Goal: Task Accomplishment & Management: Use online tool/utility

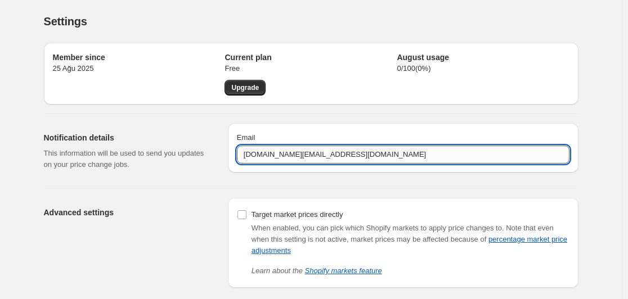
click at [357, 157] on input "[DOMAIN_NAME][EMAIL_ADDRESS][DOMAIN_NAME]" at bounding box center [403, 155] width 332 height 18
click at [356, 157] on input "[DOMAIN_NAME][EMAIL_ADDRESS][DOMAIN_NAME]" at bounding box center [403, 155] width 332 height 18
type input "[DOMAIN_NAME][EMAIL_ADDRESS][DOMAIN_NAME]"
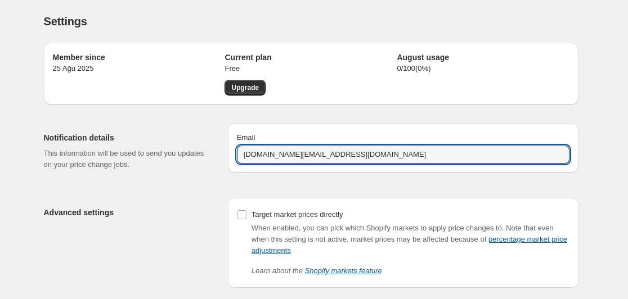
click at [295, 179] on div "Member since 25 Ağu 2025 Current plan Free Upgrade August usage 0 / 100 ( 0 %) …" at bounding box center [306, 161] width 543 height 254
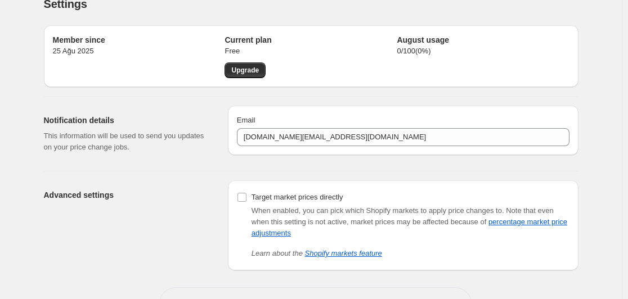
scroll to position [1, 0]
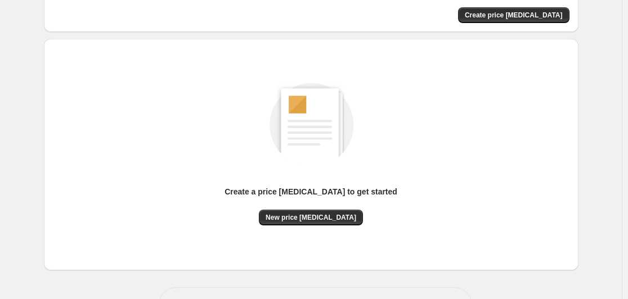
scroll to position [66, 0]
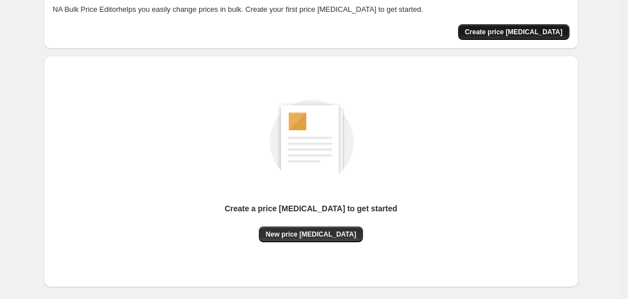
click at [533, 28] on span "Create price [MEDICAL_DATA]" at bounding box center [514, 32] width 98 height 9
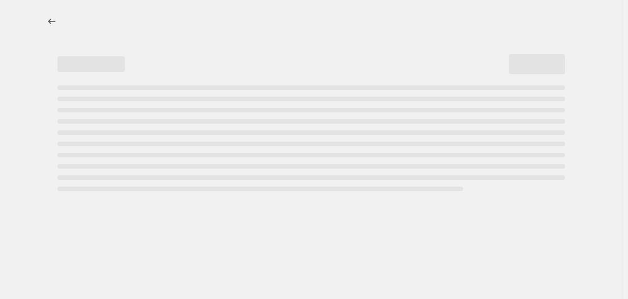
select select "percentage"
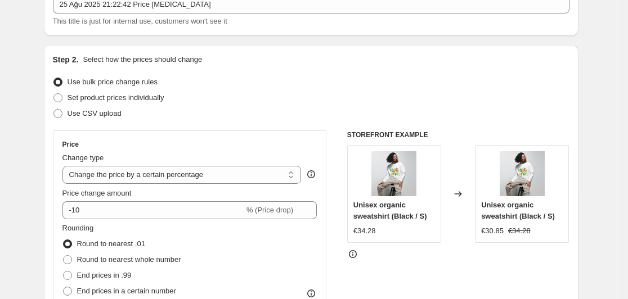
scroll to position [112, 0]
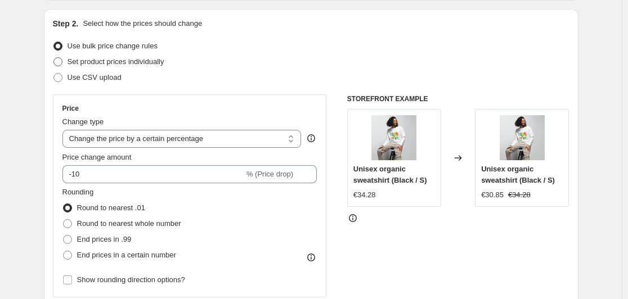
click at [61, 58] on span at bounding box center [57, 61] width 9 height 9
click at [54, 58] on input "Set product prices individually" at bounding box center [53, 57] width 1 height 1
radio input "true"
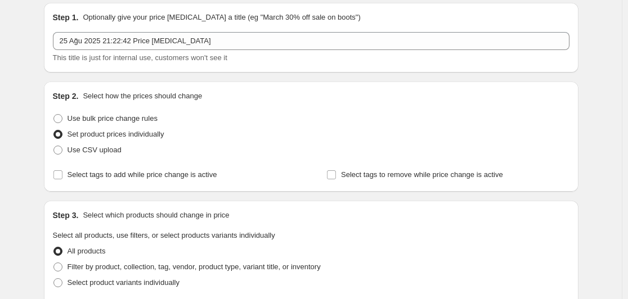
scroll to position [56, 0]
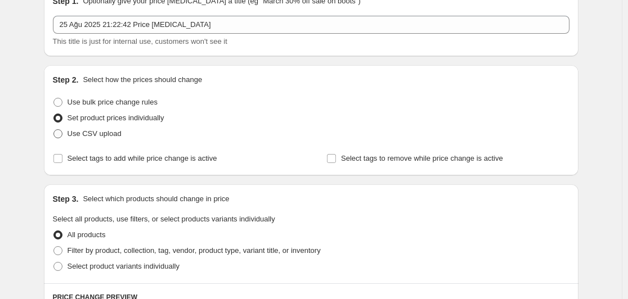
click at [61, 132] on span at bounding box center [57, 133] width 9 height 9
click at [54, 130] on input "Use CSV upload" at bounding box center [53, 129] width 1 height 1
radio input "true"
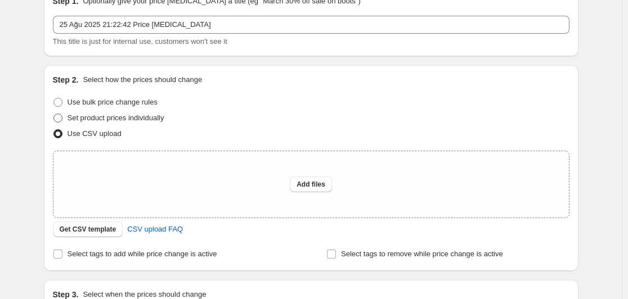
click at [60, 123] on label "Set product prices individually" at bounding box center [108, 118] width 111 height 16
click at [54, 114] on input "Set product prices individually" at bounding box center [53, 114] width 1 height 1
radio input "true"
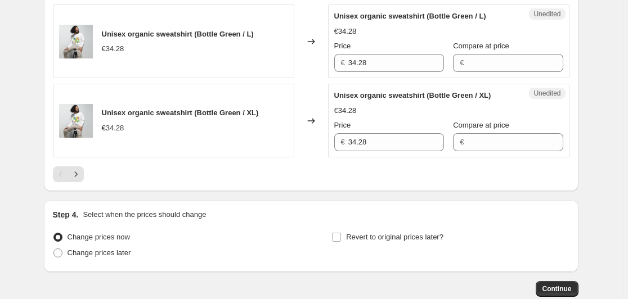
scroll to position [1798, 0]
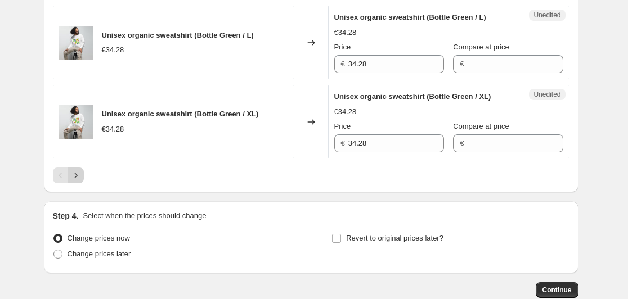
click at [74, 181] on icon "Next" at bounding box center [75, 175] width 11 height 11
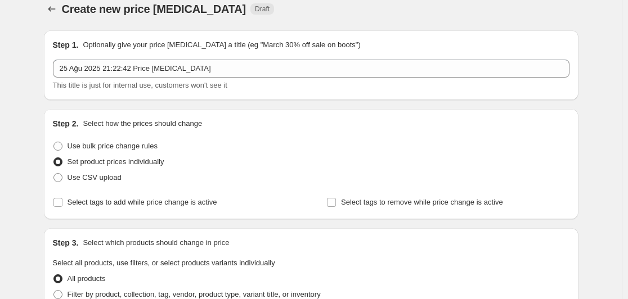
scroll to position [0, 0]
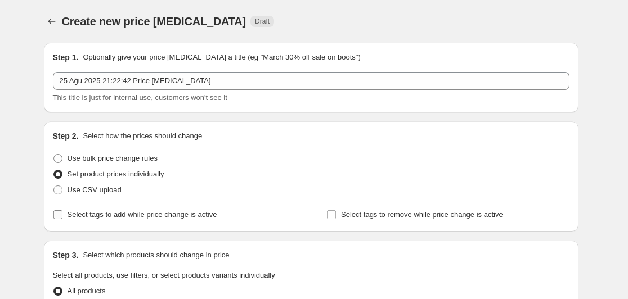
click at [62, 214] on input "Select tags to add while price change is active" at bounding box center [57, 214] width 9 height 9
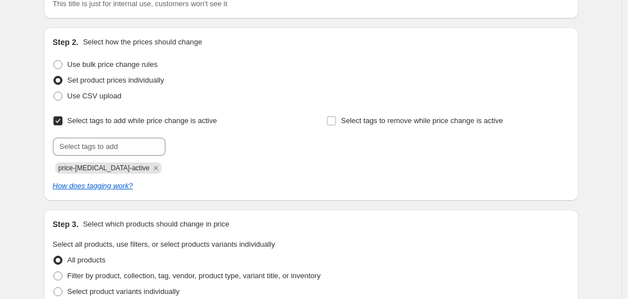
scroll to position [112, 0]
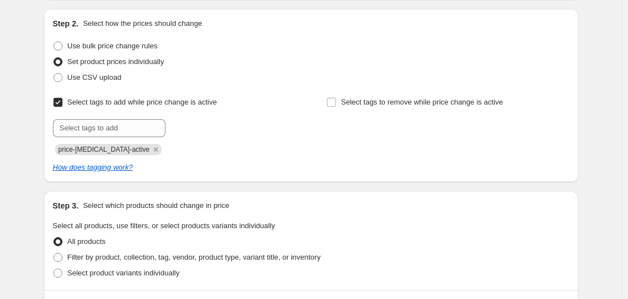
click at [60, 101] on input "Select tags to add while price change is active" at bounding box center [57, 102] width 9 height 9
checkbox input "false"
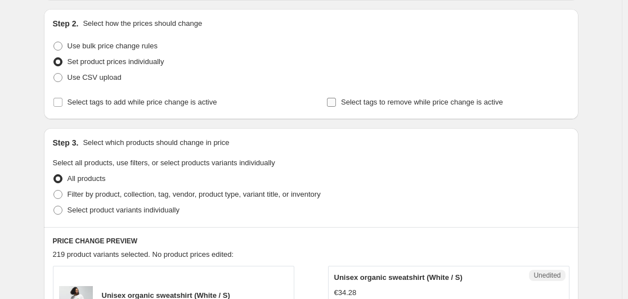
click at [336, 100] on input "Select tags to remove while price change is active" at bounding box center [331, 102] width 9 height 9
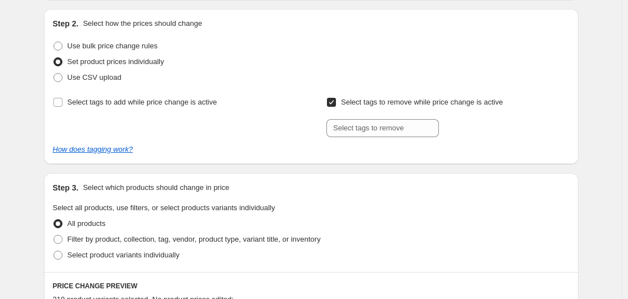
click at [336, 100] on input "Select tags to remove while price change is active" at bounding box center [331, 102] width 9 height 9
checkbox input "false"
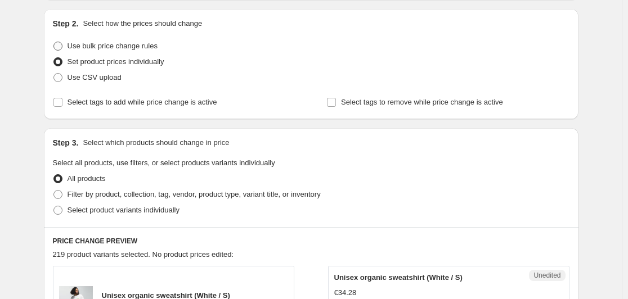
click at [62, 43] on span at bounding box center [57, 46] width 9 height 9
click at [54, 42] on input "Use bulk price change rules" at bounding box center [53, 42] width 1 height 1
radio input "true"
select select "percentage"
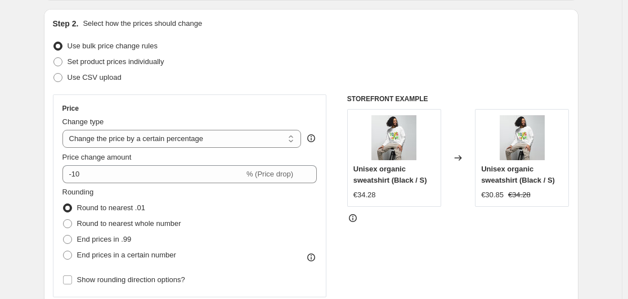
click at [354, 220] on icon at bounding box center [352, 218] width 11 height 11
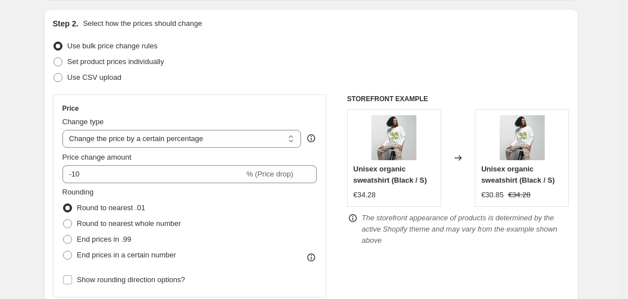
click at [354, 220] on icon at bounding box center [352, 218] width 11 height 11
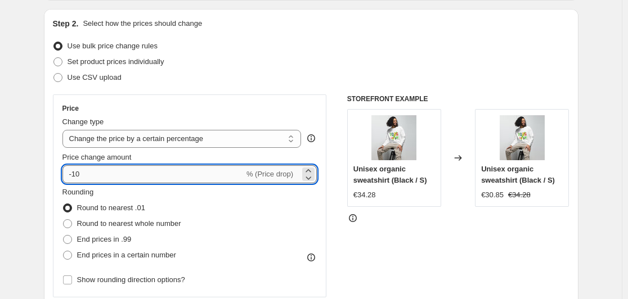
click at [147, 176] on input "-10" at bounding box center [153, 174] width 182 height 18
type input "-1"
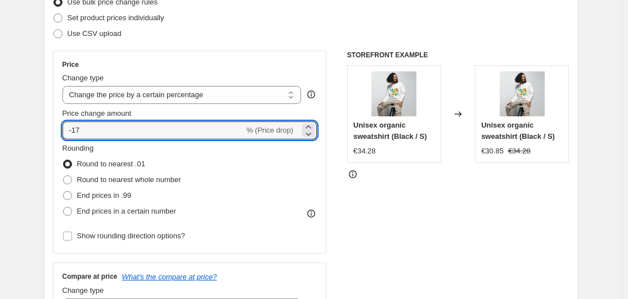
scroll to position [169, 0]
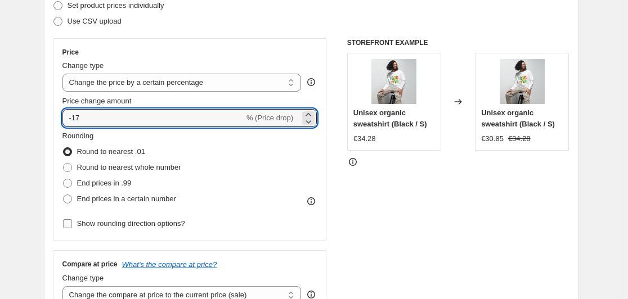
type input "-17"
click at [72, 227] on input "Show rounding direction options?" at bounding box center [67, 223] width 9 height 9
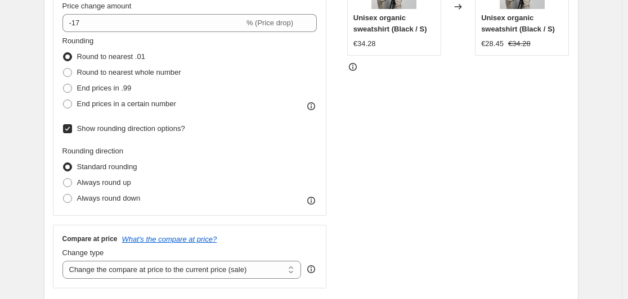
scroll to position [281, 0]
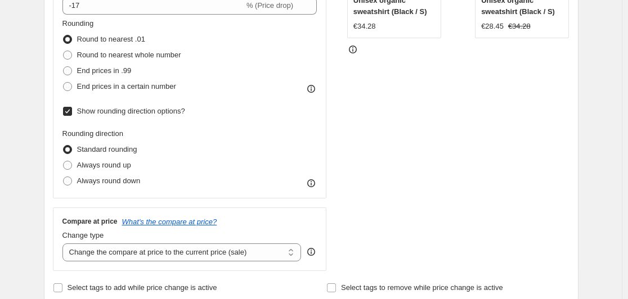
click at [69, 111] on input "Show rounding direction options?" at bounding box center [67, 111] width 9 height 9
checkbox input "false"
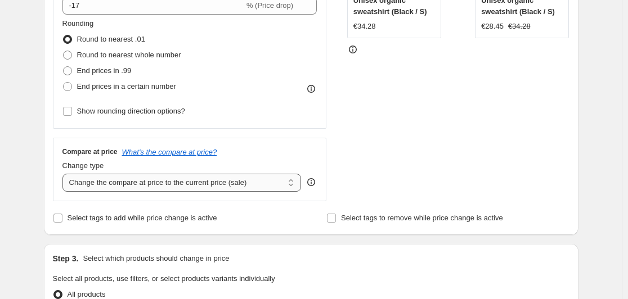
click at [199, 185] on select "Change the compare at price to the current price (sale) Change the compare at p…" at bounding box center [181, 183] width 239 height 18
click at [432, 147] on div "STOREFRONT EXAMPLE Unisex organic sweatshirt (Black / S) €34.28 Changed to Unis…" at bounding box center [458, 64] width 222 height 276
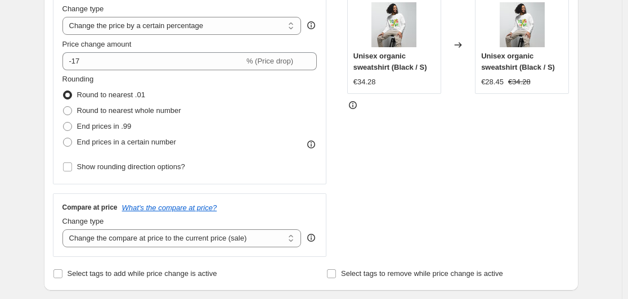
scroll to position [151, 0]
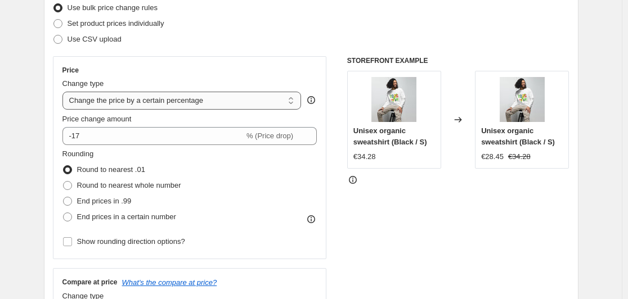
click at [225, 97] on select "Change the price to a certain amount Change the price by a certain amount Chang…" at bounding box center [181, 101] width 239 height 18
select select "to"
click at [65, 92] on select "Change the price to a certain amount Change the price by a certain amount Chang…" at bounding box center [181, 101] width 239 height 18
type input "80.00"
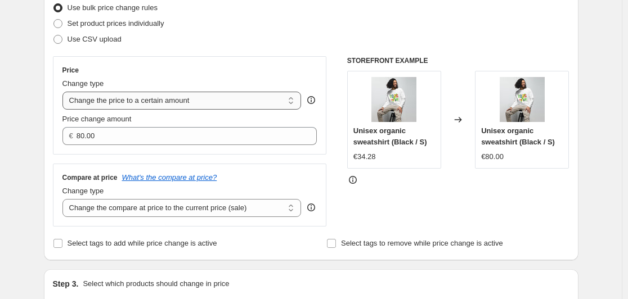
click at [181, 101] on select "Change the price to a certain amount Change the price by a certain amount Chang…" at bounding box center [181, 101] width 239 height 18
select select "by"
click at [65, 92] on select "Change the price to a certain amount Change the price by a certain amount Chang…" at bounding box center [181, 101] width 239 height 18
type input "-10.00"
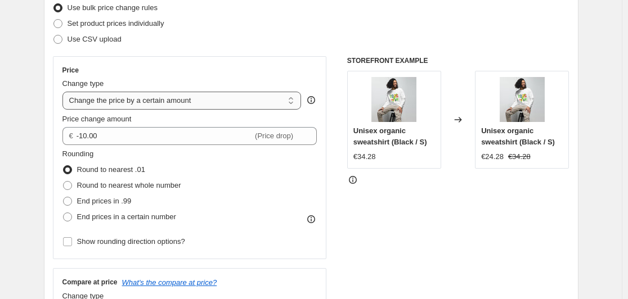
click at [187, 100] on select "Change the price to a certain amount Change the price by a certain amount Chang…" at bounding box center [181, 101] width 239 height 18
select select "percentage"
click at [65, 92] on select "Change the price to a certain amount Change the price by a certain amount Chang…" at bounding box center [181, 101] width 239 height 18
type input "-15"
click at [188, 103] on select "Change the price to a certain amount Change the price by a certain amount Chang…" at bounding box center [181, 101] width 239 height 18
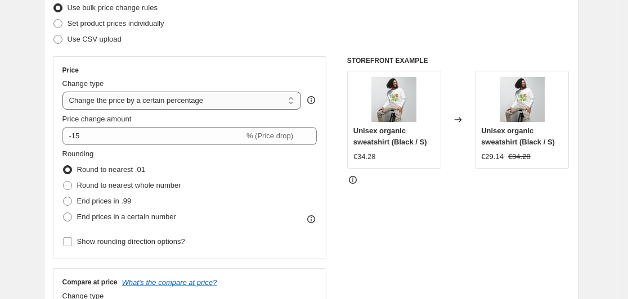
click at [65, 92] on select "Change the price to a certain amount Change the price by a certain amount Chang…" at bounding box center [181, 101] width 239 height 18
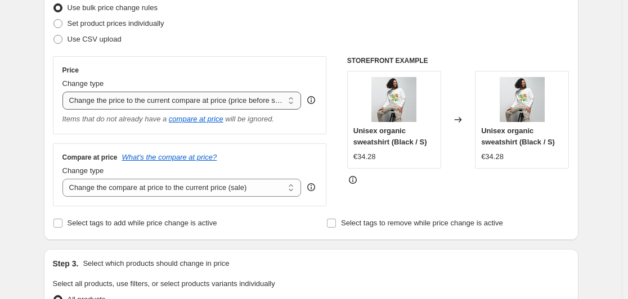
click at [188, 101] on select "Change the price to a certain amount Change the price by a certain amount Chang…" at bounding box center [181, 101] width 239 height 18
click at [65, 92] on select "Change the price to a certain amount Change the price by a certain amount Chang…" at bounding box center [181, 101] width 239 height 18
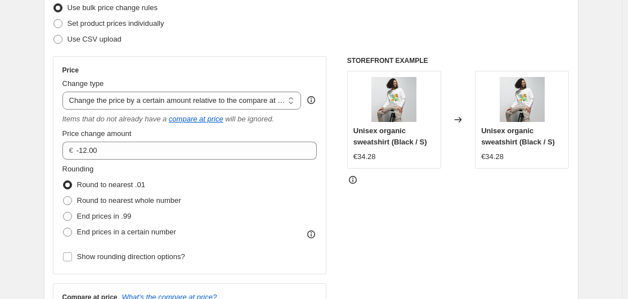
click at [216, 110] on div "Price Change type Change the price to a certain amount Change the price by a ce…" at bounding box center [189, 165] width 255 height 199
click at [217, 103] on select "Change the price to a certain amount Change the price by a certain amount Chang…" at bounding box center [181, 101] width 239 height 18
select select "pcap"
click at [65, 92] on select "Change the price to a certain amount Change the price by a certain amount Chang…" at bounding box center [181, 101] width 239 height 18
type input "-20"
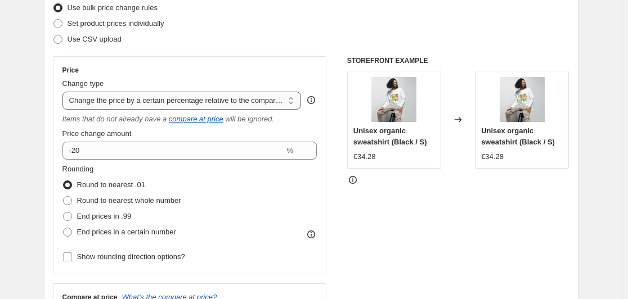
click at [235, 102] on select "Change the price to a certain amount Change the price by a certain amount Chang…" at bounding box center [181, 101] width 239 height 18
select select "by"
click at [65, 92] on select "Change the price to a certain amount Change the price by a certain amount Chang…" at bounding box center [181, 101] width 239 height 18
type input "-10.00"
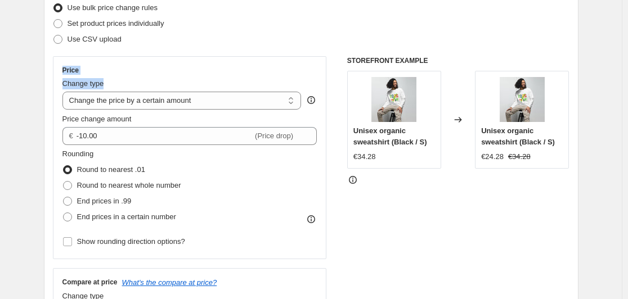
drag, startPoint x: 115, startPoint y: 84, endPoint x: 62, endPoint y: 73, distance: 53.9
click at [62, 73] on div "Price Change type Change the price to a certain amount Change the price by a ce…" at bounding box center [190, 157] width 274 height 203
copy div "Price Change type"
click at [231, 101] on select "Change the price to a certain amount Change the price by a certain amount Chang…" at bounding box center [181, 101] width 239 height 18
click at [62, 26] on span at bounding box center [57, 23] width 9 height 9
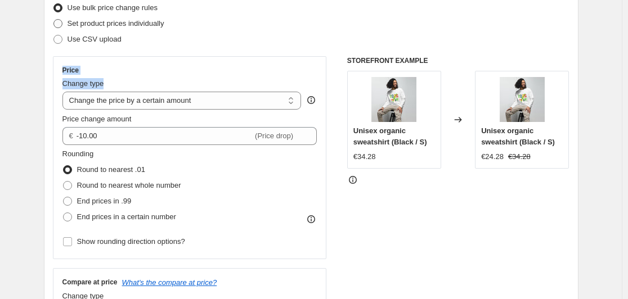
click at [54, 20] on input "Set product prices individually" at bounding box center [53, 19] width 1 height 1
radio input "true"
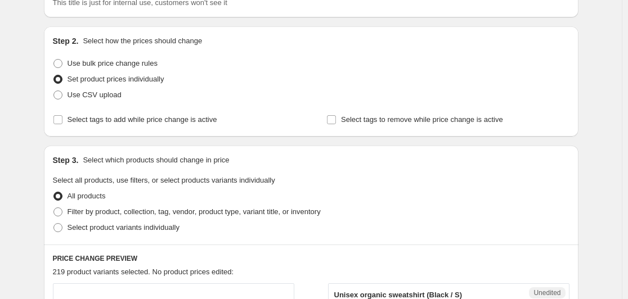
scroll to position [94, 0]
click at [63, 65] on span at bounding box center [58, 64] width 10 height 10
click at [54, 60] on input "Use bulk price change rules" at bounding box center [53, 60] width 1 height 1
radio input "true"
select select "by"
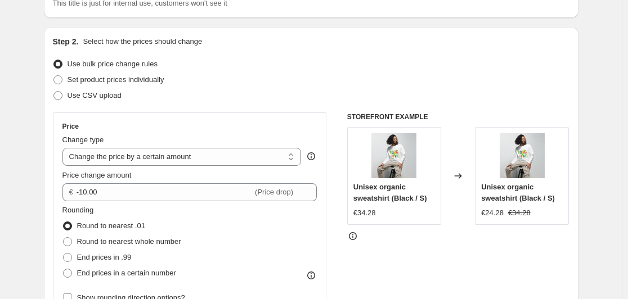
scroll to position [151, 0]
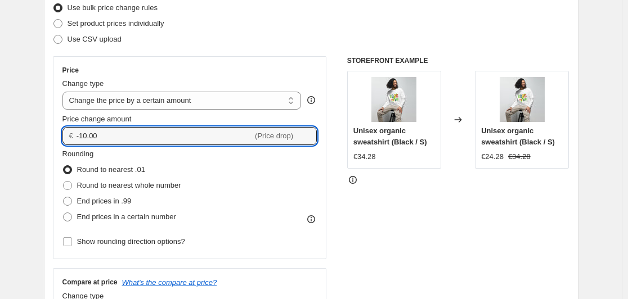
click at [137, 137] on input "-10.00" at bounding box center [164, 136] width 176 height 18
click at [309, 142] on icon at bounding box center [308, 139] width 11 height 11
click at [309, 133] on icon at bounding box center [308, 132] width 11 height 11
click at [309, 132] on icon at bounding box center [308, 132] width 11 height 11
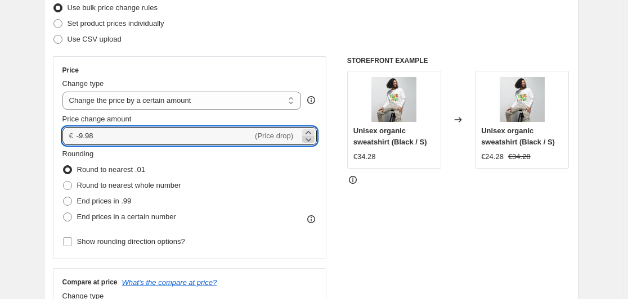
click at [309, 137] on icon at bounding box center [308, 139] width 11 height 11
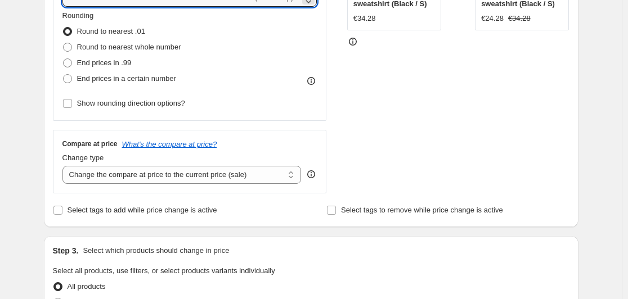
scroll to position [319, 0]
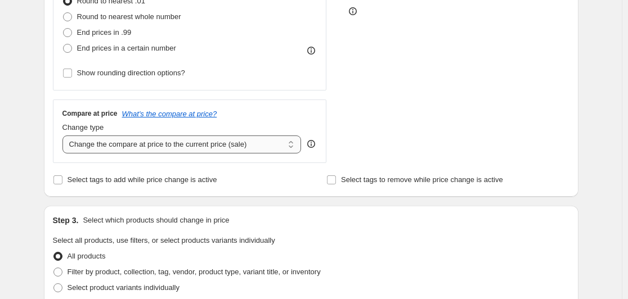
click at [202, 147] on select "Change the compare at price to the current price (sale) Change the compare at p…" at bounding box center [181, 145] width 239 height 18
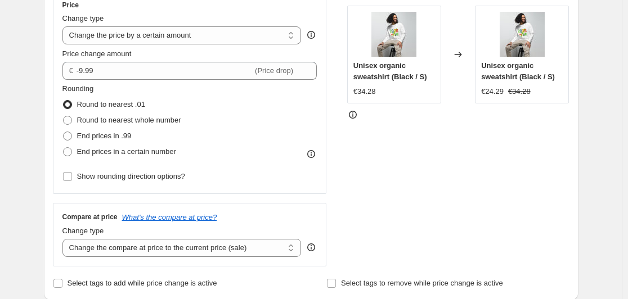
scroll to position [207, 0]
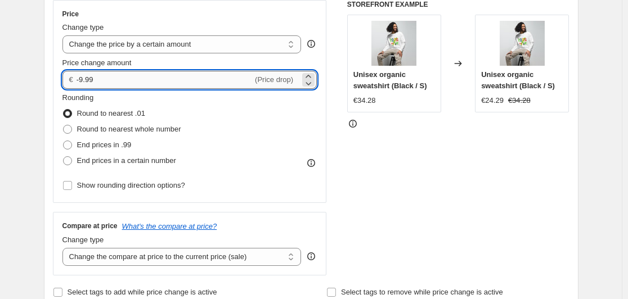
click at [133, 80] on input "-9.99" at bounding box center [164, 80] width 176 height 18
click at [131, 80] on input "-9.99" at bounding box center [164, 80] width 176 height 18
click at [307, 78] on icon at bounding box center [308, 83] width 11 height 11
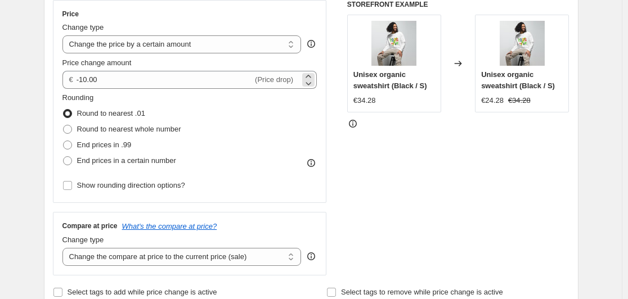
click at [285, 83] on span "(Price drop)" at bounding box center [274, 79] width 38 height 8
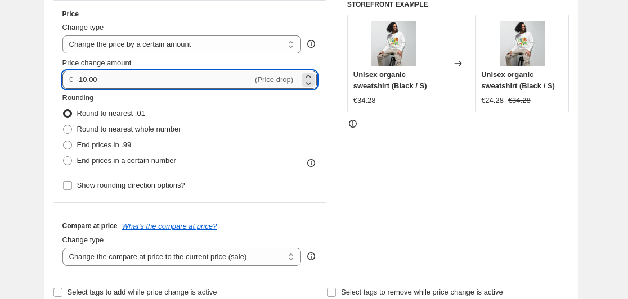
click at [210, 82] on input "-10.00" at bounding box center [164, 80] width 176 height 18
type input "-1"
type input "15.00"
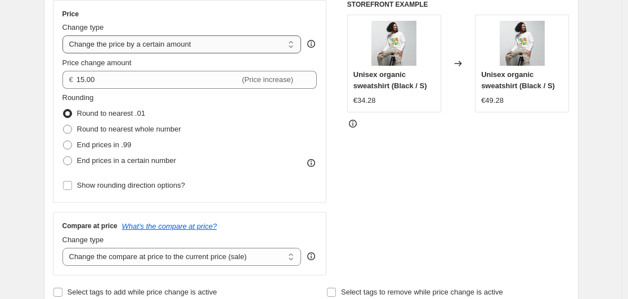
click at [233, 38] on select "Change the price to a certain amount Change the price by a certain amount Chang…" at bounding box center [181, 44] width 239 height 18
select select "to"
click at [65, 35] on select "Change the price to a certain amount Change the price by a certain amount Chang…" at bounding box center [181, 44] width 239 height 18
type input "80.00"
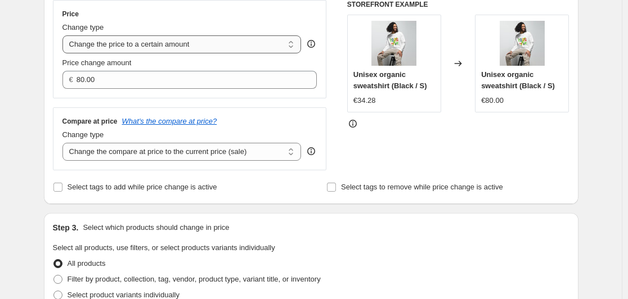
click at [176, 40] on select "Change the price to a certain amount Change the price by a certain amount Chang…" at bounding box center [181, 44] width 239 height 18
click at [207, 14] on div "Price" at bounding box center [189, 14] width 255 height 9
click at [136, 148] on select "Change the compare at price to the current price (sale) Change the compare at p…" at bounding box center [181, 152] width 239 height 18
click at [65, 143] on select "Change the compare at price to the current price (sale) Change the compare at p…" at bounding box center [181, 152] width 239 height 18
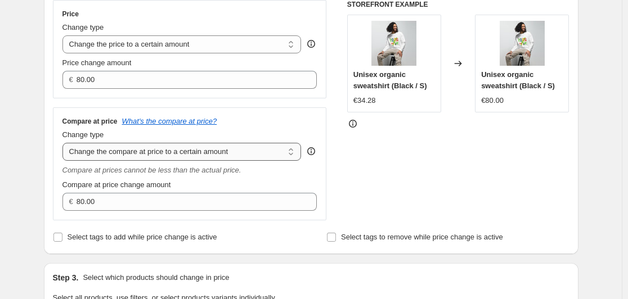
click at [159, 151] on select "Change the compare at price to the current price (sale) Change the compare at p…" at bounding box center [181, 152] width 239 height 18
click at [65, 143] on select "Change the compare at price to the current price (sale) Change the compare at p…" at bounding box center [181, 152] width 239 height 18
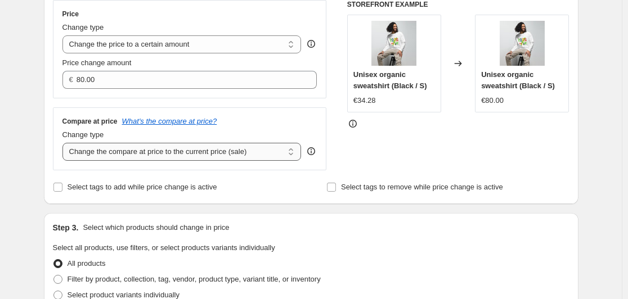
click at [164, 151] on select "Change the compare at price to the current price (sale) Change the compare at p…" at bounding box center [181, 152] width 239 height 18
click at [65, 143] on select "Change the compare at price to the current price (sale) Change the compare at p…" at bounding box center [181, 152] width 239 height 18
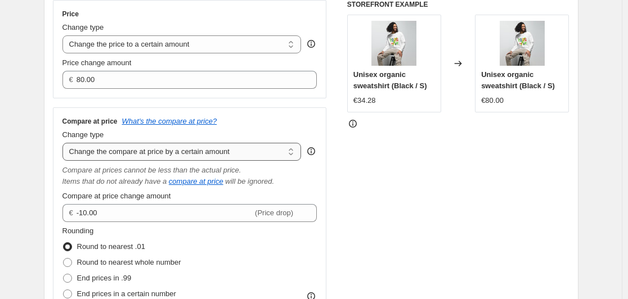
click at [169, 152] on select "Change the compare at price to the current price (sale) Change the compare at p…" at bounding box center [181, 152] width 239 height 18
select select "percentage"
click at [65, 143] on select "Change the compare at price to the current price (sale) Change the compare at p…" at bounding box center [181, 152] width 239 height 18
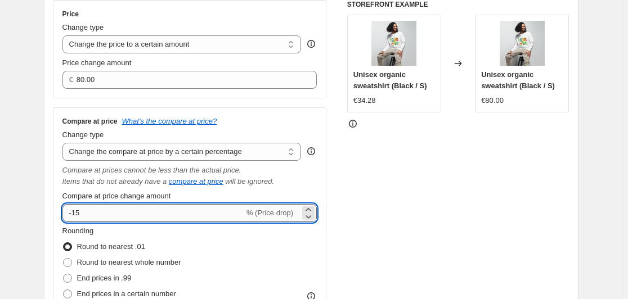
click at [116, 215] on input "-15" at bounding box center [153, 213] width 182 height 18
type input "-1"
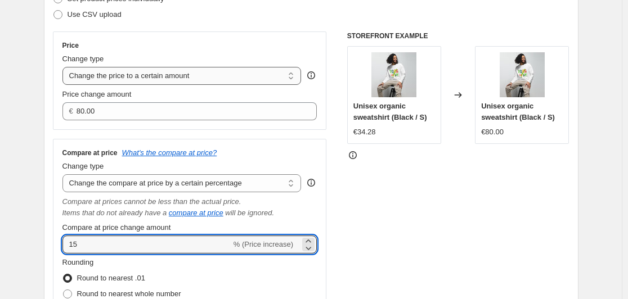
scroll to position [151, 0]
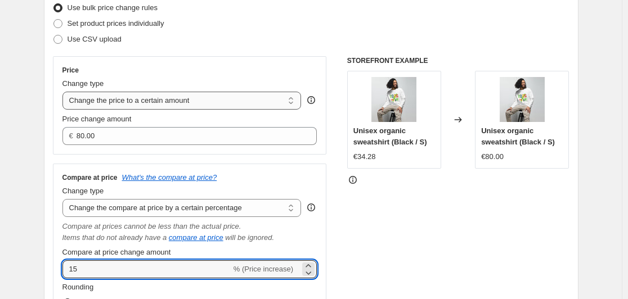
type input "15"
click at [164, 99] on select "Change the price to a certain amount Change the price by a certain amount Chang…" at bounding box center [181, 101] width 239 height 18
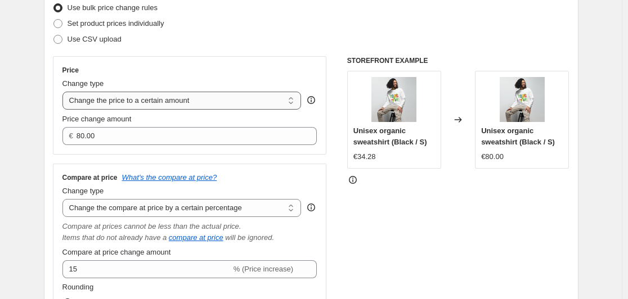
select select "by"
click at [65, 92] on select "Change the price to a certain amount Change the price by a certain amount Chang…" at bounding box center [181, 101] width 239 height 18
type input "-10.00"
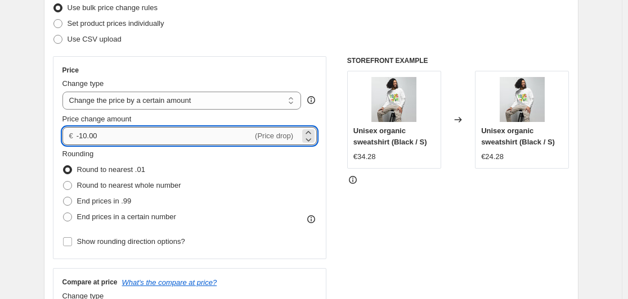
click at [119, 136] on input "-10.00" at bounding box center [164, 136] width 176 height 18
click at [69, 240] on input "Show rounding direction options?" at bounding box center [67, 241] width 9 height 9
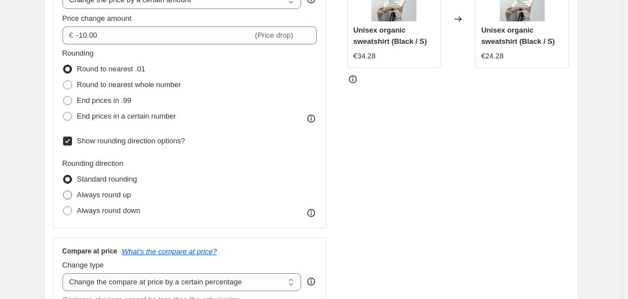
scroll to position [263, 0]
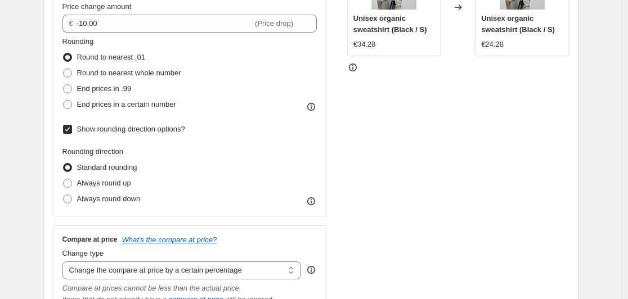
click at [73, 169] on span at bounding box center [67, 168] width 10 height 10
click at [64, 164] on input "Standard rounding" at bounding box center [63, 163] width 1 height 1
click at [72, 129] on input "Show rounding direction options?" at bounding box center [67, 129] width 9 height 9
checkbox input "false"
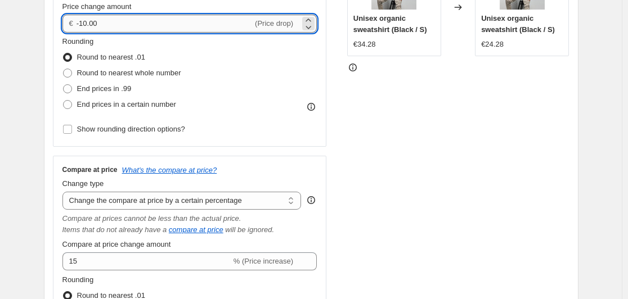
click at [116, 28] on input "-10.00" at bounding box center [164, 24] width 176 height 18
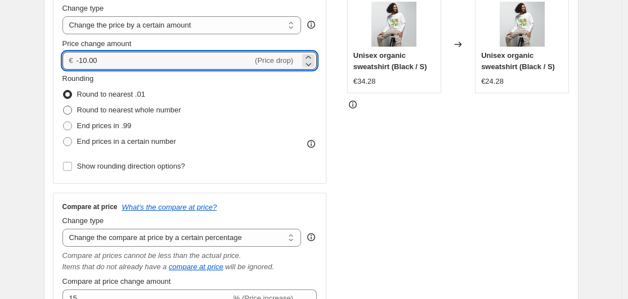
scroll to position [207, 0]
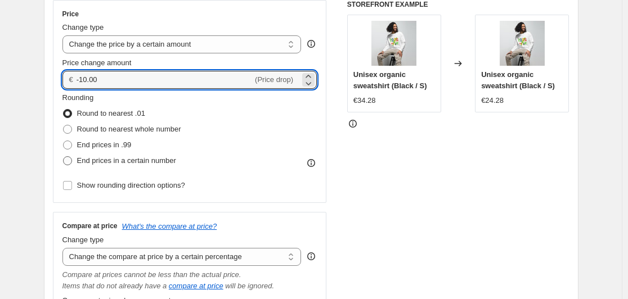
click at [69, 161] on span at bounding box center [67, 160] width 9 height 9
click at [64, 157] on input "End prices in a certain number" at bounding box center [63, 156] width 1 height 1
radio input "true"
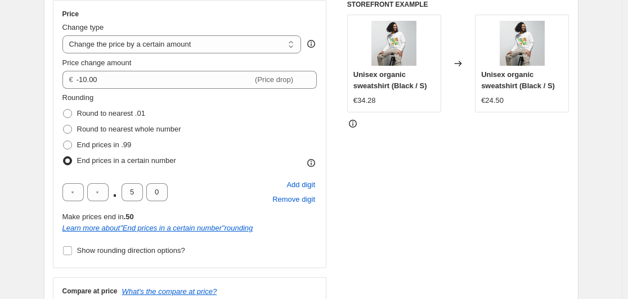
click at [69, 161] on span at bounding box center [67, 160] width 9 height 9
click at [64, 157] on input "End prices in a certain number" at bounding box center [63, 156] width 1 height 1
click at [72, 132] on span at bounding box center [67, 129] width 9 height 9
click at [64, 125] on input "Round to nearest whole number" at bounding box center [63, 125] width 1 height 1
radio input "true"
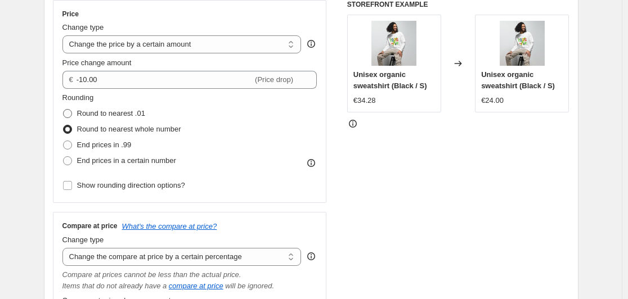
click at [70, 113] on span at bounding box center [67, 113] width 9 height 9
click at [64, 110] on input "Round to nearest .01" at bounding box center [63, 109] width 1 height 1
radio input "true"
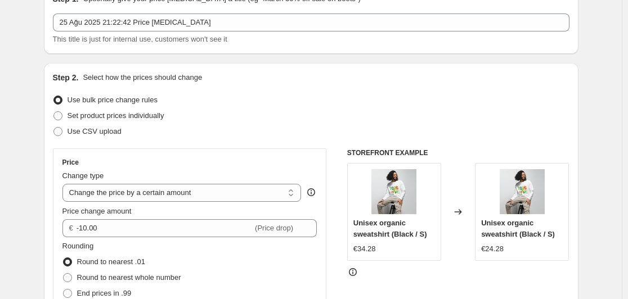
scroll to position [38, 0]
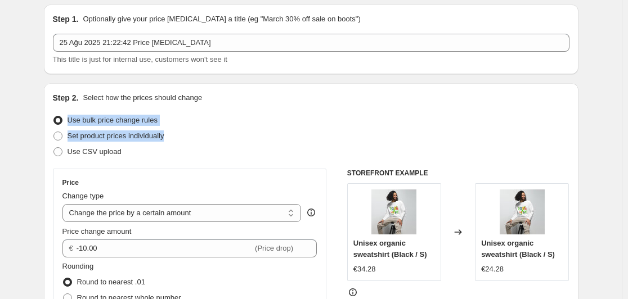
drag, startPoint x: 171, startPoint y: 134, endPoint x: 70, endPoint y: 116, distance: 102.2
click at [70, 116] on ul "Use bulk price change rules Set product prices individually Use CSV upload" at bounding box center [311, 135] width 516 height 47
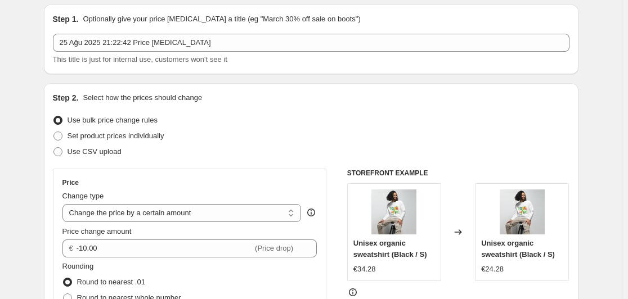
click at [138, 151] on div "Use CSV upload" at bounding box center [311, 152] width 516 height 16
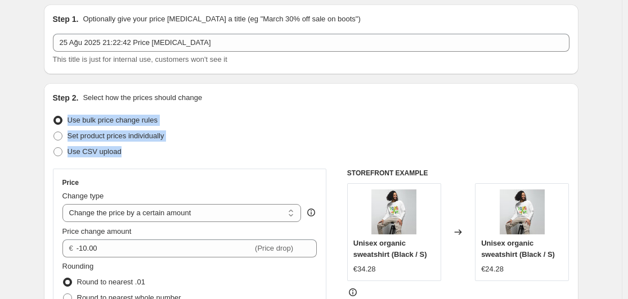
drag, startPoint x: 123, startPoint y: 155, endPoint x: 71, endPoint y: 121, distance: 61.3
click at [71, 121] on ul "Use bulk price change rules Set product prices individually Use CSV upload" at bounding box center [311, 135] width 516 height 47
copy ul "Use bulk price change rules Set product prices individually Use CSV upload"
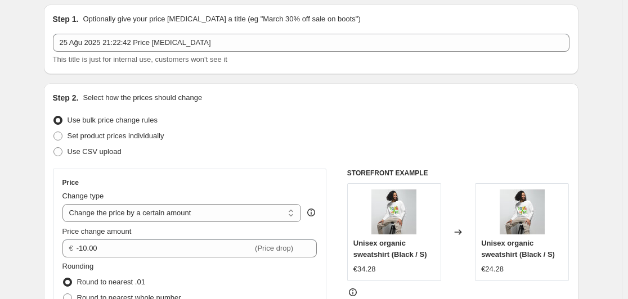
drag, startPoint x: 61, startPoint y: 117, endPoint x: 68, endPoint y: 116, distance: 7.3
click at [60, 117] on span at bounding box center [57, 120] width 9 height 9
click at [54, 116] on input "Use bulk price change rules" at bounding box center [53, 116] width 1 height 1
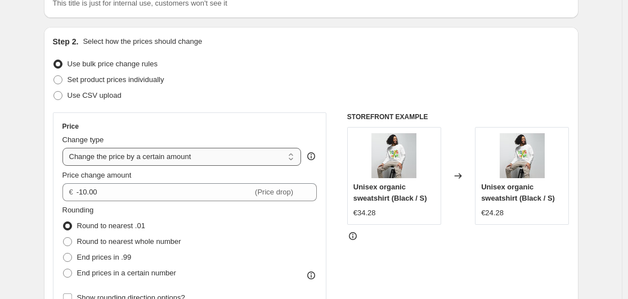
click at [119, 155] on select "Change the price to a certain amount Change the price by a certain amount Chang…" at bounding box center [181, 157] width 239 height 18
click at [256, 73] on div "Set product prices individually" at bounding box center [311, 80] width 516 height 16
click at [193, 152] on select "Change the price to a certain amount Change the price by a certain amount Chang…" at bounding box center [181, 157] width 239 height 18
drag, startPoint x: 278, startPoint y: 163, endPoint x: 273, endPoint y: 166, distance: 6.6
click at [273, 166] on select "Change the price to a certain amount Change the price by a certain amount Chang…" at bounding box center [181, 157] width 239 height 18
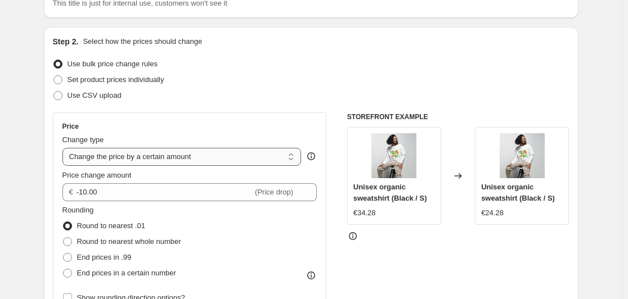
click at [274, 165] on select "Change the price to a certain amount Change the price by a certain amount Chang…" at bounding box center [181, 157] width 239 height 18
click at [65, 148] on select "Change the price to a certain amount Change the price by a certain amount Chang…" at bounding box center [181, 157] width 239 height 18
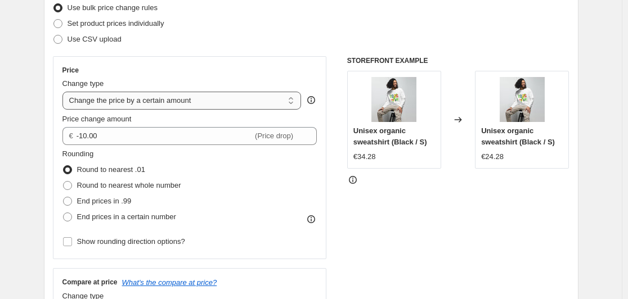
click at [219, 98] on select "Change the price to a certain amount Change the price by a certain amount Chang…" at bounding box center [181, 101] width 239 height 18
select select "to"
click at [65, 92] on select "Change the price to a certain amount Change the price by a certain amount Chang…" at bounding box center [181, 101] width 239 height 18
type input "80.00"
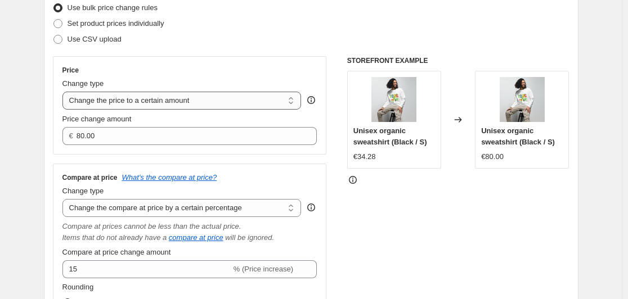
drag, startPoint x: 209, startPoint y: 97, endPoint x: 116, endPoint y: 98, distance: 92.8
click at [116, 98] on select "Change the price to a certain amount Change the price by a certain amount Chang…" at bounding box center [181, 101] width 239 height 18
click at [226, 103] on select "Change the price to a certain amount Change the price by a certain amount Chang…" at bounding box center [181, 101] width 239 height 18
drag, startPoint x: 58, startPoint y: 96, endPoint x: 239, endPoint y: 105, distance: 180.8
click at [238, 105] on div "Price Change type Change the price to a certain amount Change the price by a ce…" at bounding box center [190, 105] width 274 height 98
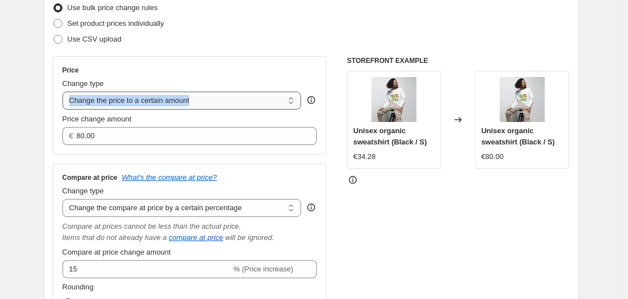
drag, startPoint x: 327, startPoint y: 105, endPoint x: 191, endPoint y: 99, distance: 136.8
click at [191, 99] on div "Price Change type Change the price to a certain amount Change the price by a ce…" at bounding box center [190, 105] width 274 height 98
copy div "Change the price to a certain amount Change the price by a certain amount Chang…"
click at [176, 103] on select "Change the price to a certain amount Change the price by a certain amount Chang…" at bounding box center [181, 101] width 239 height 18
select select "by"
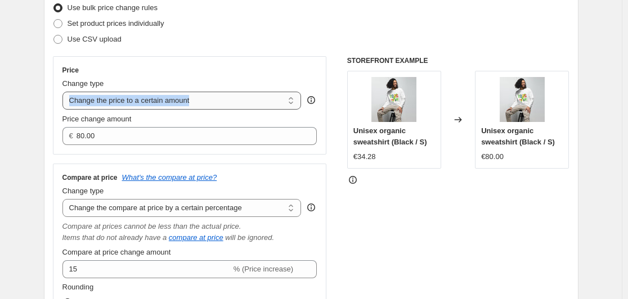
click at [65, 92] on select "Change the price to a certain amount Change the price by a certain amount Chang…" at bounding box center [181, 101] width 239 height 18
type input "-10.00"
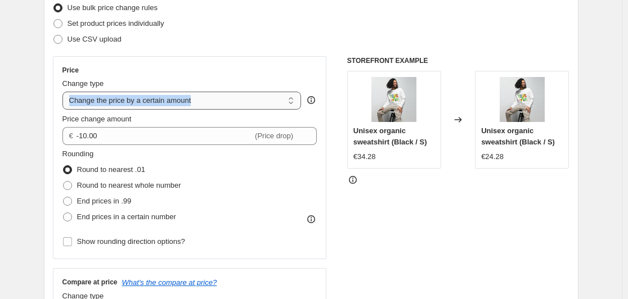
copy div "Change the price to a certain amount Change the price by a certain amount Chang…"
click at [182, 96] on select "Change the price to a certain amount Change the price by a certain amount Chang…" at bounding box center [181, 101] width 239 height 18
select select "percentage"
click at [65, 92] on select "Change the price to a certain amount Change the price by a certain amount Chang…" at bounding box center [181, 101] width 239 height 18
type input "-15"
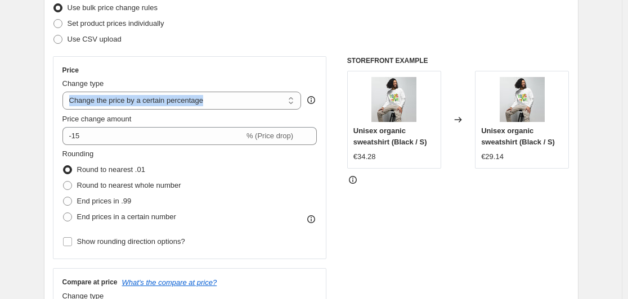
copy div "Change the price to a certain amount Change the price by a certain amount Chang…"
click at [193, 100] on select "Change the price to a certain amount Change the price by a certain amount Chang…" at bounding box center [181, 101] width 239 height 18
click at [193, 99] on select "Change the price to a certain amount Change the price by a certain amount Chang…" at bounding box center [181, 101] width 239 height 18
click at [65, 92] on select "Change the price to a certain amount Change the price by a certain amount Chang…" at bounding box center [181, 101] width 239 height 18
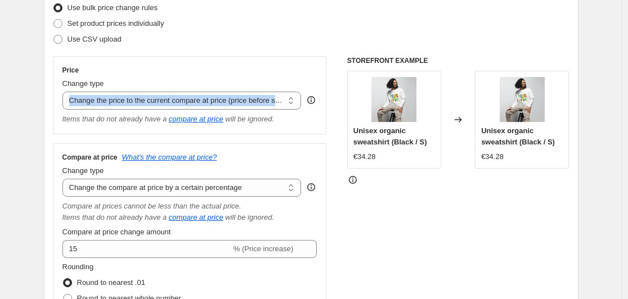
copy div "Change the price to a certain amount Change the price by a certain amount Chang…"
click at [197, 100] on select "Change the price to a certain amount Change the price by a certain amount Chang…" at bounding box center [181, 101] width 239 height 18
click at [65, 92] on select "Change the price to a certain amount Change the price by a certain amount Chang…" at bounding box center [181, 101] width 239 height 18
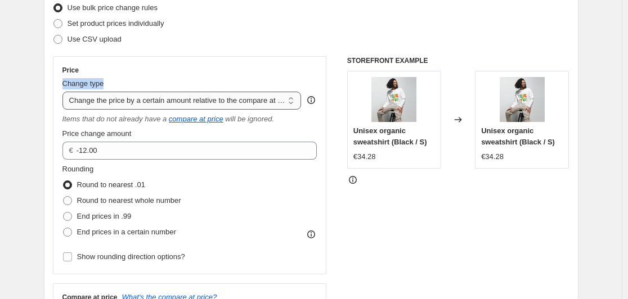
copy div "Change type"
click at [157, 101] on select "Change the price to a certain amount Change the price by a certain amount Chang…" at bounding box center [181, 101] width 239 height 18
select select "pcap"
click at [65, 92] on select "Change the price to a certain amount Change the price by a certain amount Chang…" at bounding box center [181, 101] width 239 height 18
type input "-20"
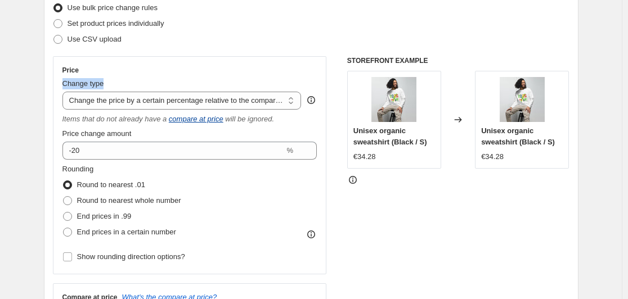
copy div "Change type"
click at [164, 103] on select "Change the price to a certain amount Change the price by a certain amount Chang…" at bounding box center [181, 101] width 239 height 18
click at [65, 92] on select "Change the price to a certain amount Change the price by a certain amount Chang…" at bounding box center [181, 101] width 239 height 18
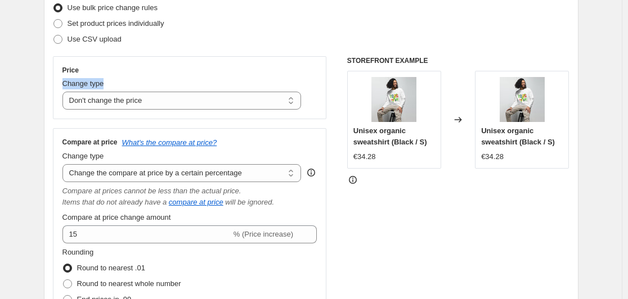
copy div "Change type"
click at [181, 171] on select "Change the compare at price to the current price (sale) Change the compare at p…" at bounding box center [181, 173] width 239 height 18
click at [202, 106] on select "Change the price to a certain amount Change the price by a certain amount Chang…" at bounding box center [181, 101] width 239 height 18
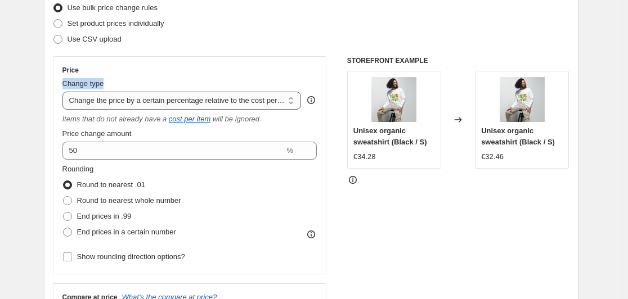
copy div "Change type"
click at [157, 103] on select "Change the price to a certain amount Change the price by a certain amount Chang…" at bounding box center [181, 101] width 239 height 18
select select "margin"
click at [65, 92] on select "Change the price to a certain amount Change the price by a certain amount Chang…" at bounding box center [181, 101] width 239 height 18
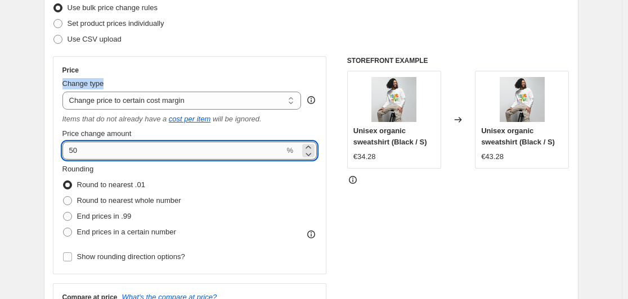
click at [119, 145] on input "50" at bounding box center [173, 151] width 222 height 18
type input "5"
type input "15"
click at [237, 196] on div "Rounding Round to nearest .01 Round to nearest whole number End prices in .99 E…" at bounding box center [189, 202] width 255 height 76
click at [138, 154] on input "15" at bounding box center [173, 151] width 222 height 18
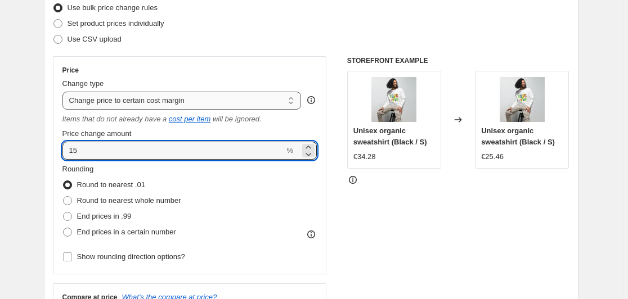
click at [163, 101] on select "Change the price to a certain amount Change the price by a certain amount Chang…" at bounding box center [181, 101] width 239 height 18
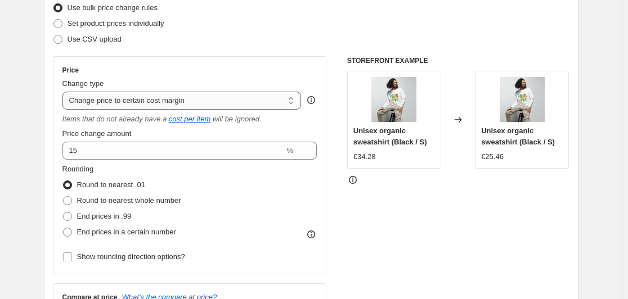
select select "no_change"
click at [65, 92] on select "Change the price to a certain amount Change the price by a certain amount Chang…" at bounding box center [181, 101] width 239 height 18
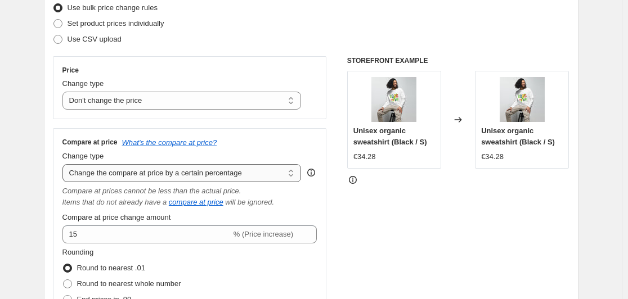
click at [157, 168] on select "Change the compare at price to the current price (sale) Change the compare at p…" at bounding box center [181, 173] width 239 height 18
click at [65, 164] on select "Change the compare at price to the current price (sale) Change the compare at p…" at bounding box center [181, 173] width 239 height 18
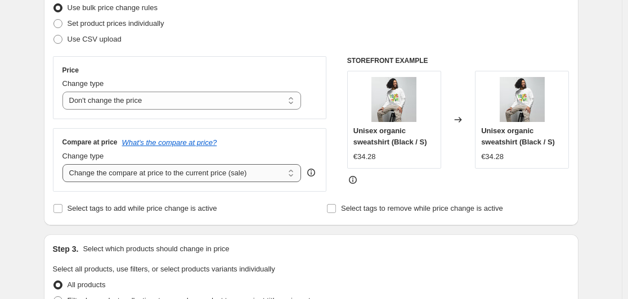
click at [163, 178] on select "Change the compare at price to the current price (sale) Change the compare at p…" at bounding box center [181, 173] width 239 height 18
click at [65, 164] on select "Change the compare at price to the current price (sale) Change the compare at p…" at bounding box center [181, 173] width 239 height 18
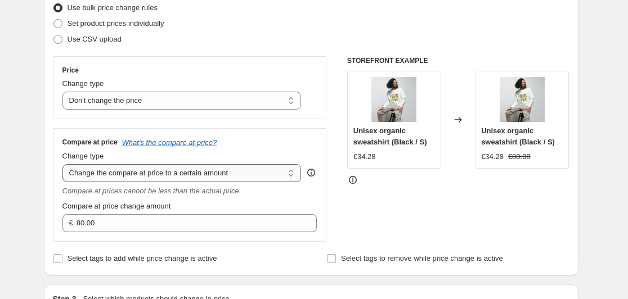
click at [161, 173] on select "Change the compare at price to the current price (sale) Change the compare at p…" at bounding box center [181, 173] width 239 height 18
select select "percentage"
click at [65, 164] on select "Change the compare at price to the current price (sale) Change the compare at p…" at bounding box center [181, 173] width 239 height 18
type input "-15"
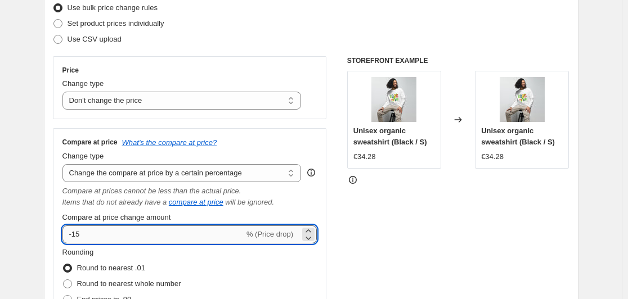
click at [148, 236] on input "-15" at bounding box center [153, 235] width 182 height 18
click at [177, 255] on fieldset "Rounding Round to nearest .01 Round to nearest whole number End prices in .99 E…" at bounding box center [121, 285] width 119 height 76
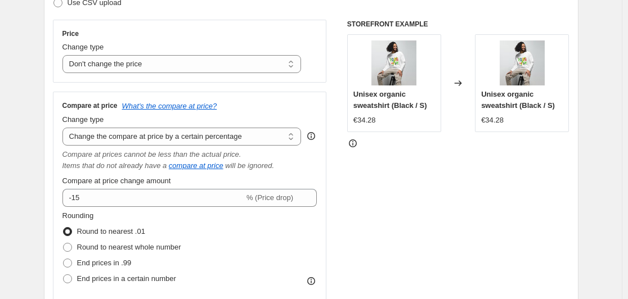
scroll to position [207, 0]
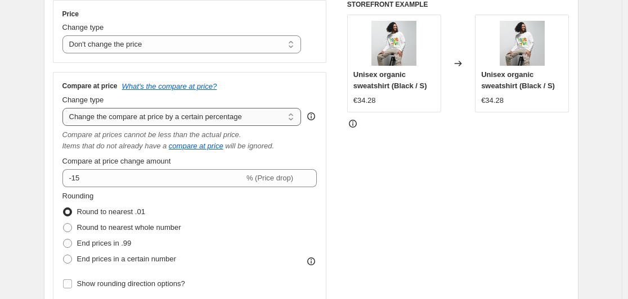
click at [160, 116] on select "Change the compare at price to the current price (sale) Change the compare at p…" at bounding box center [181, 117] width 239 height 18
select select "bp"
click at [65, 108] on select "Change the compare at price to the current price (sale) Change the compare at p…" at bounding box center [181, 117] width 239 height 18
type input "12.00"
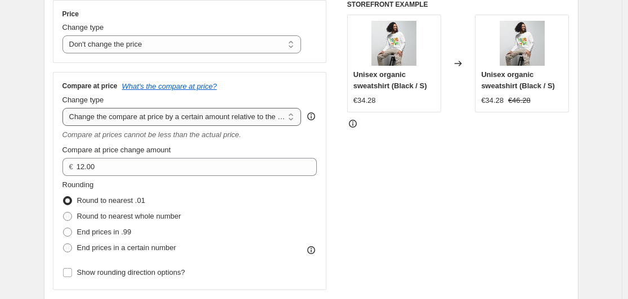
click at [192, 115] on select "Change the compare at price to the current price (sale) Change the compare at p…" at bounding box center [181, 117] width 239 height 18
select select "pp"
click at [65, 108] on select "Change the compare at price to the current price (sale) Change the compare at p…" at bounding box center [181, 117] width 239 height 18
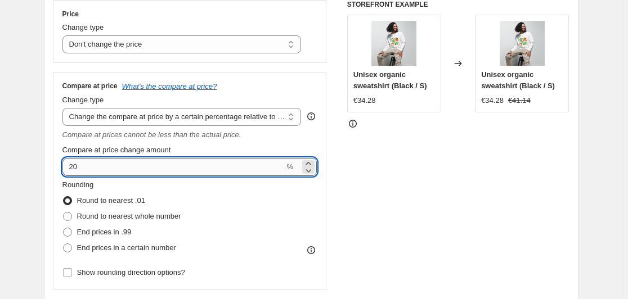
click at [156, 163] on input "20" at bounding box center [173, 167] width 222 height 18
type input "2"
type input "15"
click at [241, 200] on div "Rounding Round to nearest .01 Round to nearest whole number End prices in .99 E…" at bounding box center [189, 217] width 255 height 76
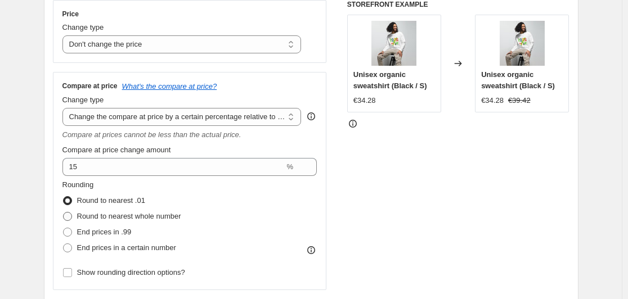
click at [71, 220] on span at bounding box center [67, 216] width 9 height 9
click at [64, 213] on input "Round to nearest whole number" at bounding box center [63, 212] width 1 height 1
radio input "true"
click at [71, 233] on span at bounding box center [67, 232] width 9 height 9
click at [64, 228] on input "End prices in .99" at bounding box center [63, 228] width 1 height 1
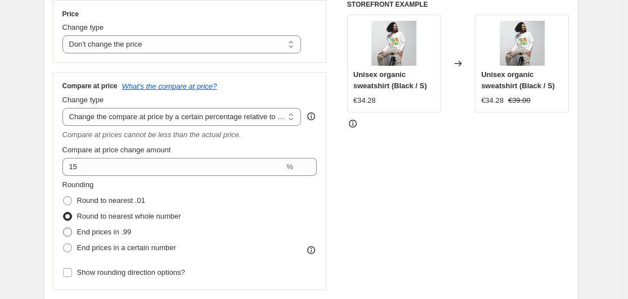
radio input "true"
click at [71, 247] on span at bounding box center [67, 248] width 9 height 9
click at [64, 244] on input "End prices in a certain number" at bounding box center [63, 244] width 1 height 1
radio input "true"
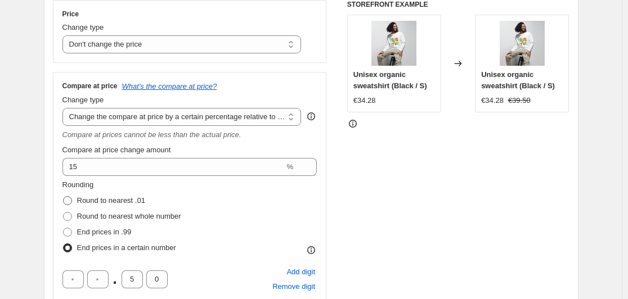
click at [76, 203] on label "Round to nearest .01" at bounding box center [103, 201] width 83 height 16
click at [64, 197] on input "Round to nearest .01" at bounding box center [63, 196] width 1 height 1
radio input "true"
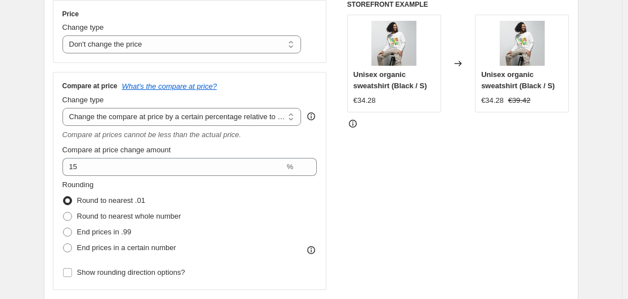
click at [193, 200] on div "Rounding Round to nearest .01 Round to nearest whole number End prices in .99 E…" at bounding box center [189, 217] width 255 height 76
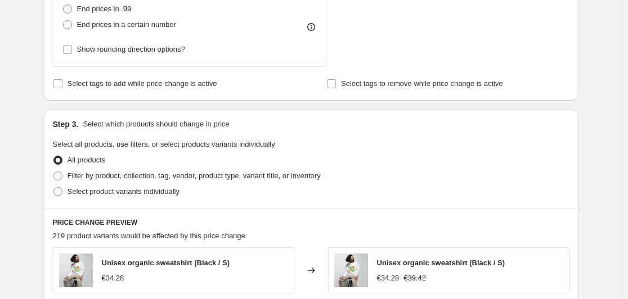
scroll to position [450, 0]
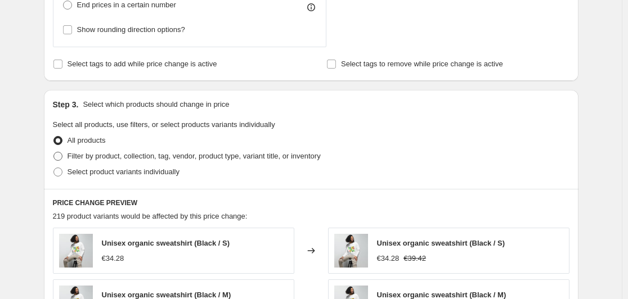
click at [62, 155] on span at bounding box center [57, 156] width 9 height 9
click at [54, 152] on input "Filter by product, collection, tag, vendor, product type, variant title, or inv…" at bounding box center [53, 152] width 1 height 1
radio input "true"
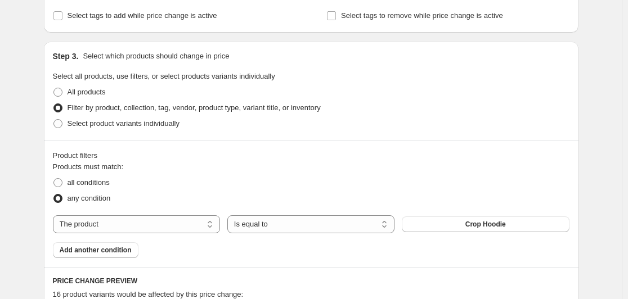
scroll to position [562, 0]
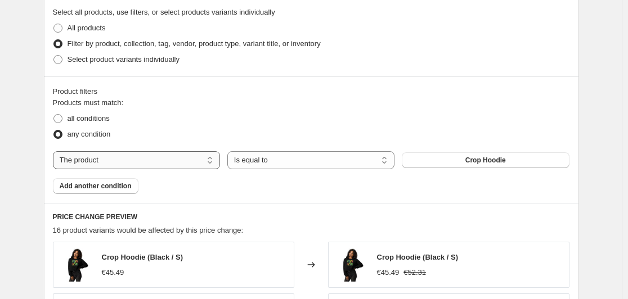
click at [131, 163] on select "The product The product's collection The product's vendor The product's status …" at bounding box center [136, 160] width 167 height 18
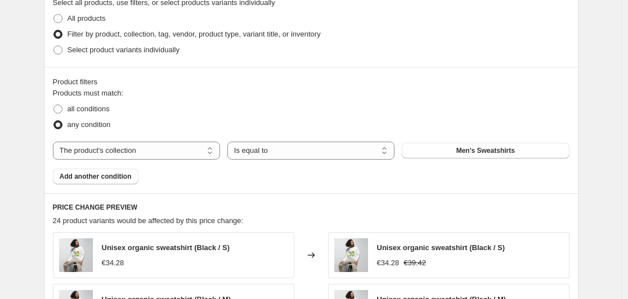
scroll to position [573, 0]
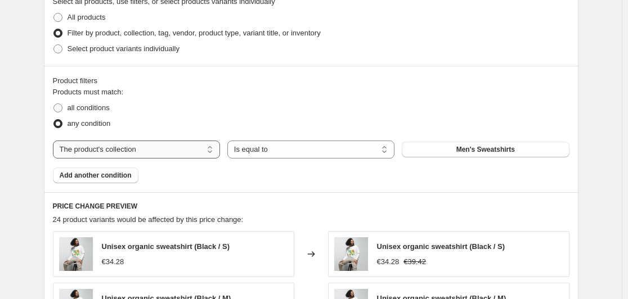
click at [85, 151] on select "The product The product's collection The product's vendor The product's status …" at bounding box center [136, 150] width 167 height 18
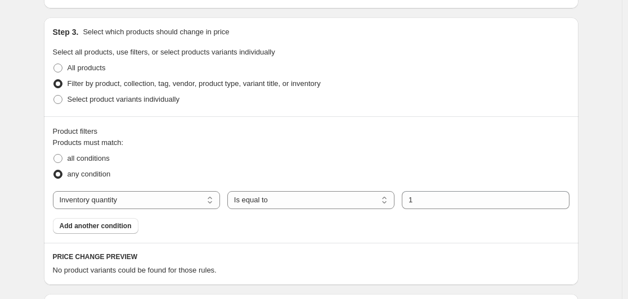
scroll to position [515, 0]
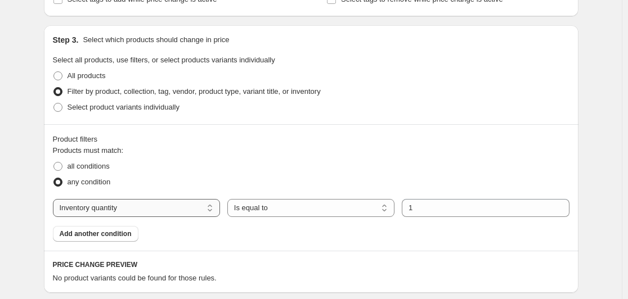
click at [103, 205] on select "The product The product's collection The product's vendor The product's status …" at bounding box center [136, 208] width 167 height 18
select select "product"
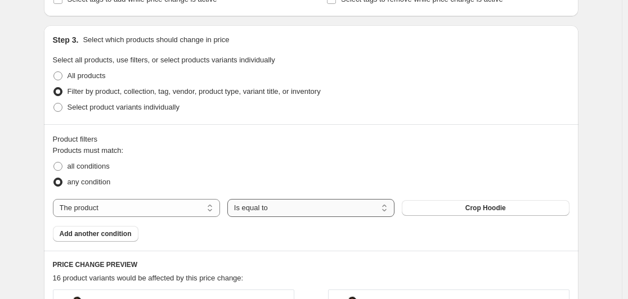
click at [294, 210] on select "Is equal to Is not equal to" at bounding box center [310, 208] width 167 height 18
click at [295, 169] on div "all conditions" at bounding box center [311, 167] width 516 height 16
click at [62, 166] on span at bounding box center [57, 166] width 9 height 9
click at [54, 163] on input "all conditions" at bounding box center [53, 162] width 1 height 1
radio input "true"
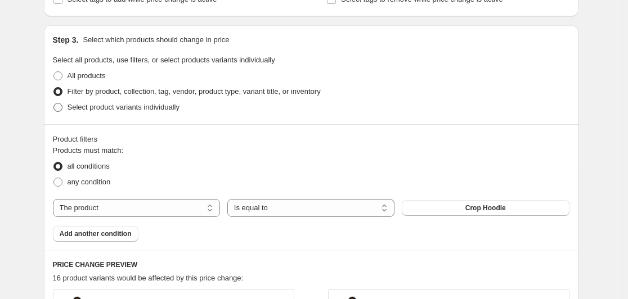
click at [57, 108] on span at bounding box center [57, 107] width 9 height 9
click at [54, 103] on input "Select product variants individually" at bounding box center [53, 103] width 1 height 1
radio input "true"
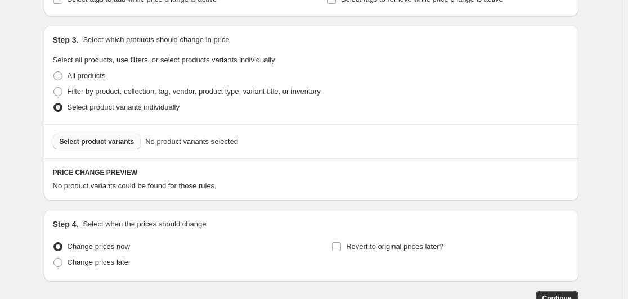
click at [107, 145] on span "Select product variants" at bounding box center [97, 141] width 75 height 9
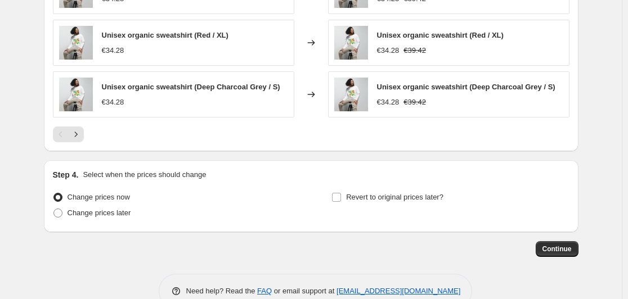
scroll to position [875, 0]
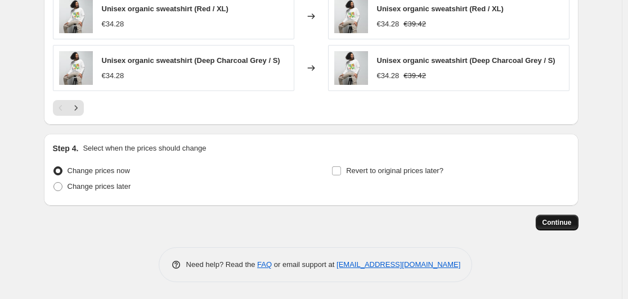
click at [554, 226] on span "Continue" at bounding box center [556, 222] width 29 height 9
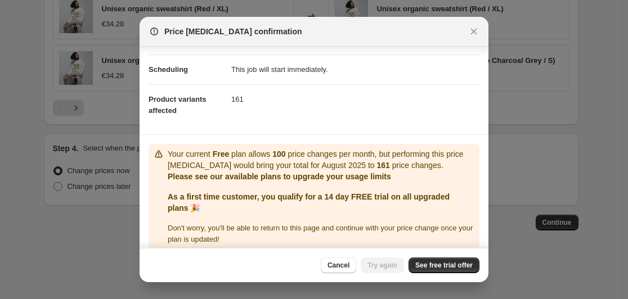
scroll to position [93, 0]
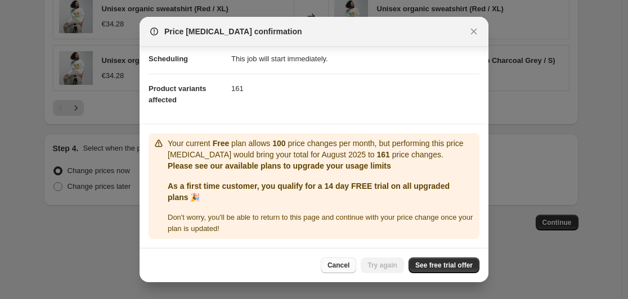
click at [337, 263] on span "Cancel" at bounding box center [338, 265] width 22 height 9
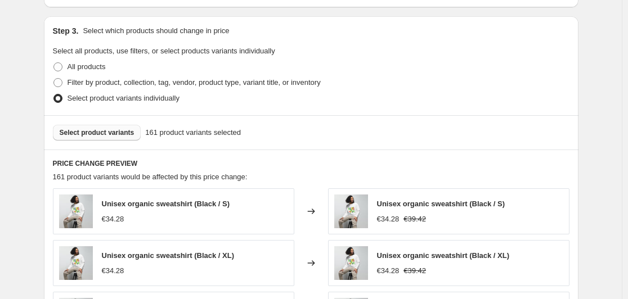
scroll to position [425, 0]
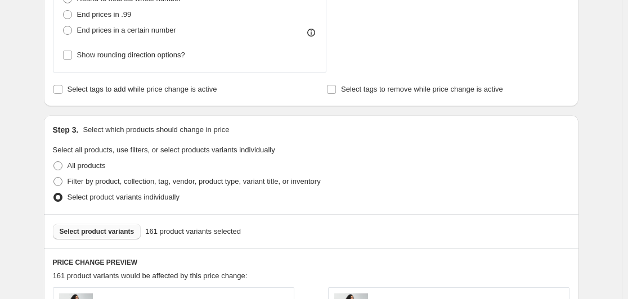
click at [119, 233] on span "Select product variants" at bounding box center [97, 231] width 75 height 9
click at [106, 235] on span "Select product variants" at bounding box center [97, 231] width 75 height 9
click at [110, 229] on span "Select product variants" at bounding box center [97, 231] width 75 height 9
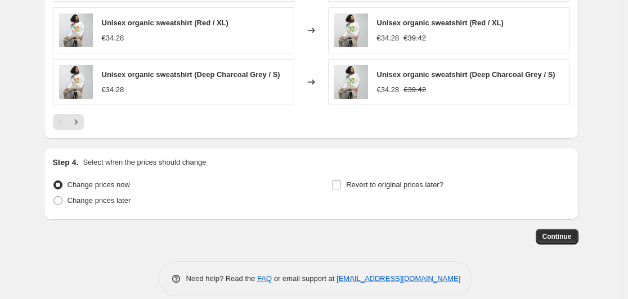
scroll to position [875, 0]
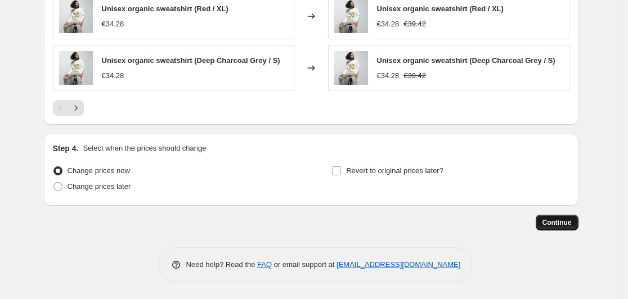
click at [570, 222] on span "Continue" at bounding box center [556, 222] width 29 height 9
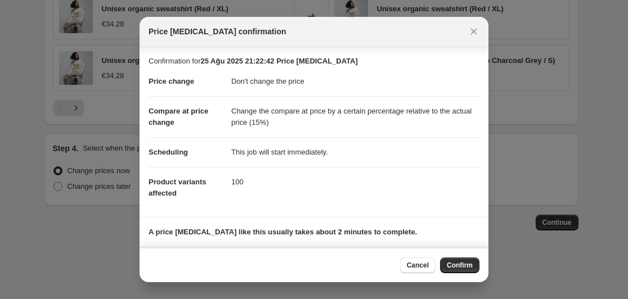
scroll to position [70, 0]
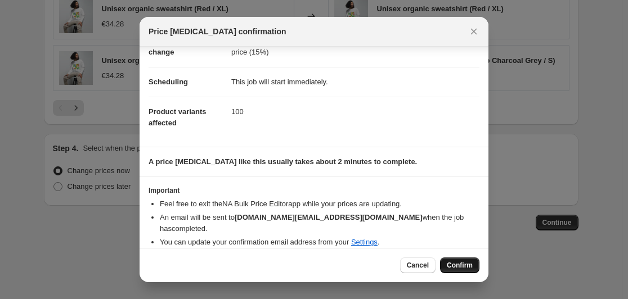
click at [460, 264] on span "Confirm" at bounding box center [460, 265] width 26 height 9
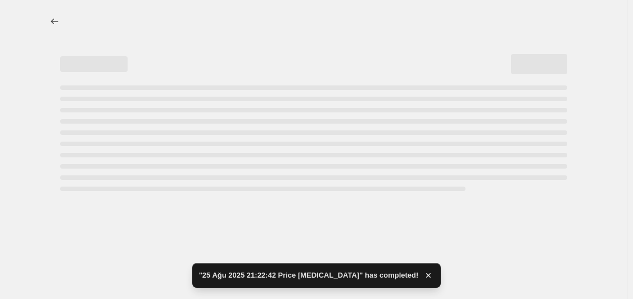
select select "no_change"
select select "pp"
